Goal: Find specific page/section: Find specific page/section

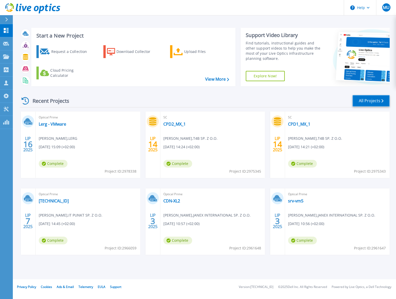
click at [374, 105] on link "All Projects" at bounding box center [370, 101] width 37 height 12
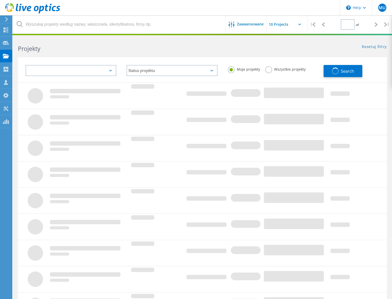
type input "1"
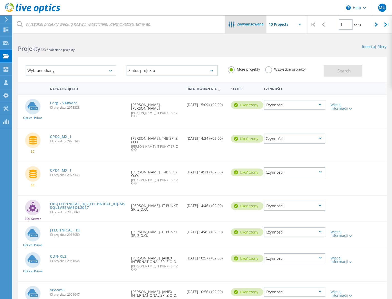
click at [256, 24] on span "Zaawansowane" at bounding box center [250, 24] width 27 height 4
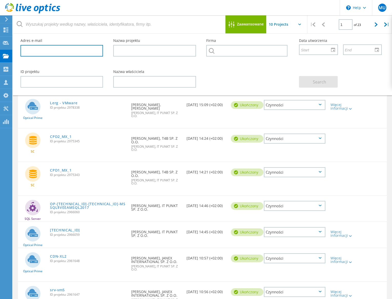
click at [90, 51] on input "text" at bounding box center [62, 51] width 83 height 12
type input "a"
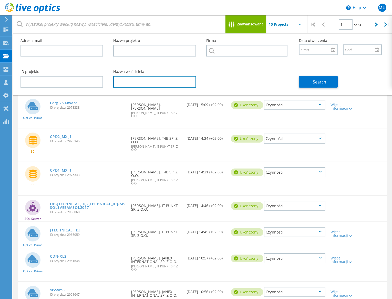
click at [149, 77] on input "text" at bounding box center [154, 82] width 83 height 12
click at [136, 84] on input "text" at bounding box center [154, 82] width 83 height 12
type input "piot bąk"
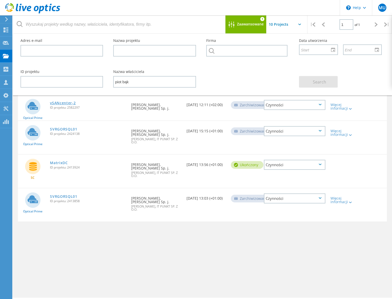
click at [73, 104] on link "vSANcenter-2" at bounding box center [63, 103] width 26 height 4
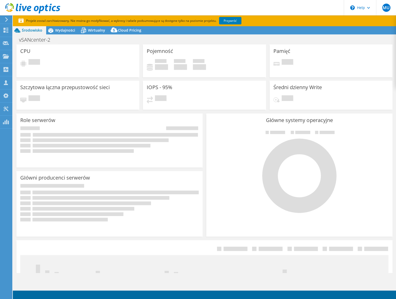
select select "USD"
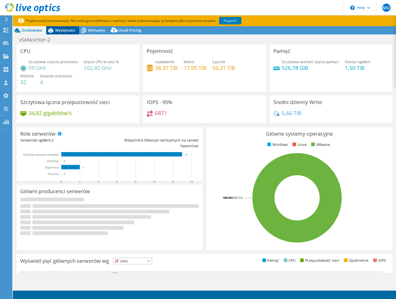
click at [68, 33] on div "Wydajności" at bounding box center [62, 30] width 33 height 8
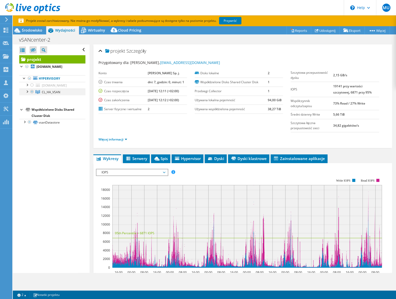
click at [28, 92] on div at bounding box center [26, 90] width 5 height 5
click at [59, 94] on link "CL_HA_VSAN" at bounding box center [52, 91] width 66 height 7
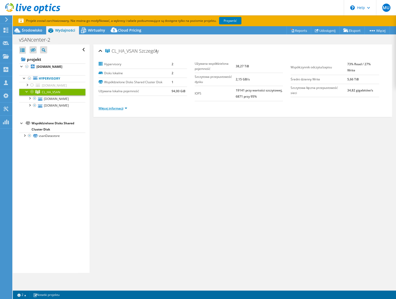
click at [123, 107] on link "Więcej informacji" at bounding box center [112, 108] width 29 height 4
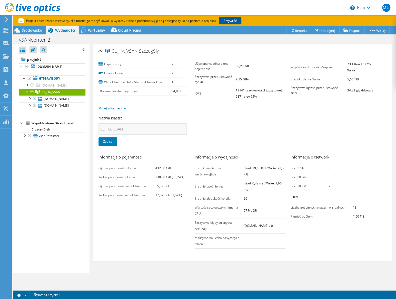
click at [235, 22] on link "Przywróć" at bounding box center [230, 20] width 22 height 7
click at [164, 118] on div "Nazwa klastra CL_HA_VSAN" at bounding box center [143, 124] width 91 height 19
click at [184, 104] on ul "Mniej informacji" at bounding box center [242, 107] width 288 height 7
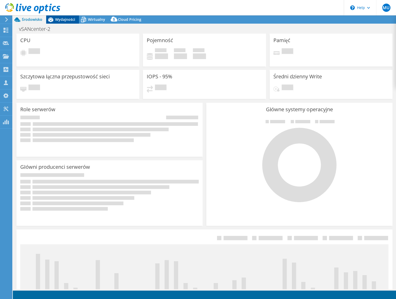
select select "USD"
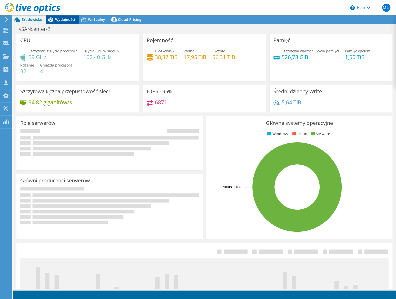
click at [57, 22] on div "Wydajności" at bounding box center [62, 19] width 33 height 8
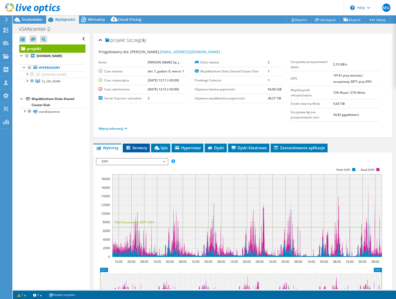
click at [141, 148] on span "Serwery" at bounding box center [136, 147] width 22 height 5
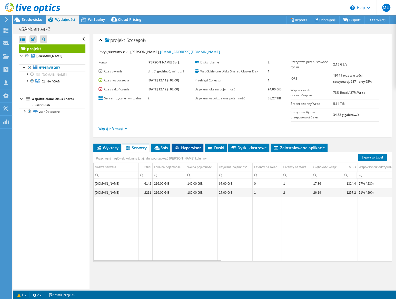
click at [189, 149] on li "Hypervisor" at bounding box center [188, 147] width 32 height 9
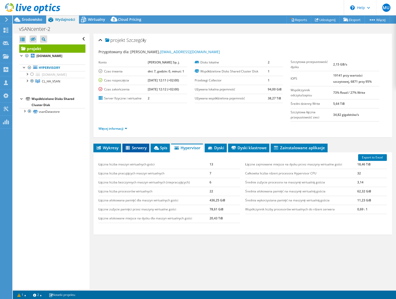
click at [140, 147] on span "Serwery" at bounding box center [136, 147] width 22 height 5
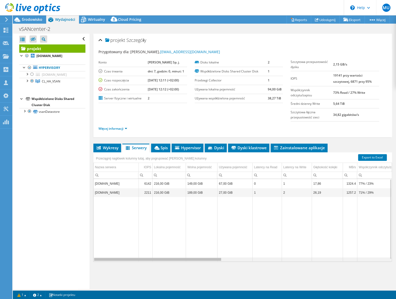
drag, startPoint x: 132, startPoint y: 258, endPoint x: 79, endPoint y: 244, distance: 55.0
click at [77, 246] on body "MU Partner w kanale dystrybucji Marek Urbaszek marek.urbaszek@itpunkt.pl IT PUN…" at bounding box center [198, 149] width 396 height 299
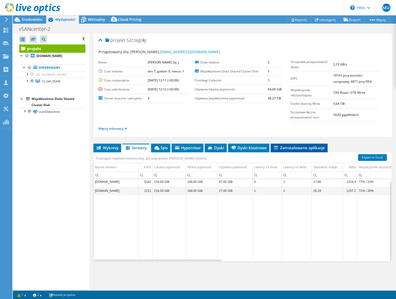
click at [295, 148] on span "Zainstalowane aplikacje" at bounding box center [299, 147] width 52 height 5
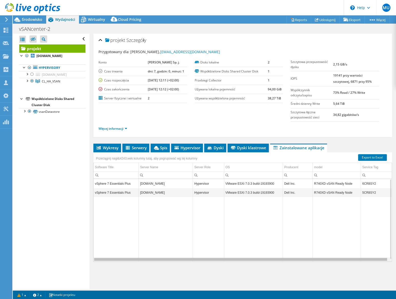
scroll to position [0, 0]
drag, startPoint x: 279, startPoint y: 259, endPoint x: 304, endPoint y: 260, distance: 25.2
click at [304, 260] on body "MU Partner w kanale dystrybucji Marek Urbaszek marek.urbaszek@itpunkt.pl IT PUN…" at bounding box center [198, 149] width 396 height 299
click at [228, 208] on td "Data grid" at bounding box center [253, 229] width 59 height 64
click at [362, 191] on td "5CR8SY2" at bounding box center [376, 192] width 31 height 9
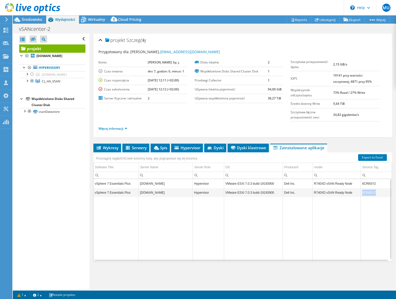
drag, startPoint x: 372, startPoint y: 191, endPoint x: 356, endPoint y: 191, distance: 15.4
click at [356, 191] on tr "vSphere 7 Essentials Plus svrdc1vsan02.simplylogic.net.pl Hypervisor VMware ESX…" at bounding box center [242, 192] width 298 height 9
copy tr "5CR8SY2"
